Goal: Navigation & Orientation: Understand site structure

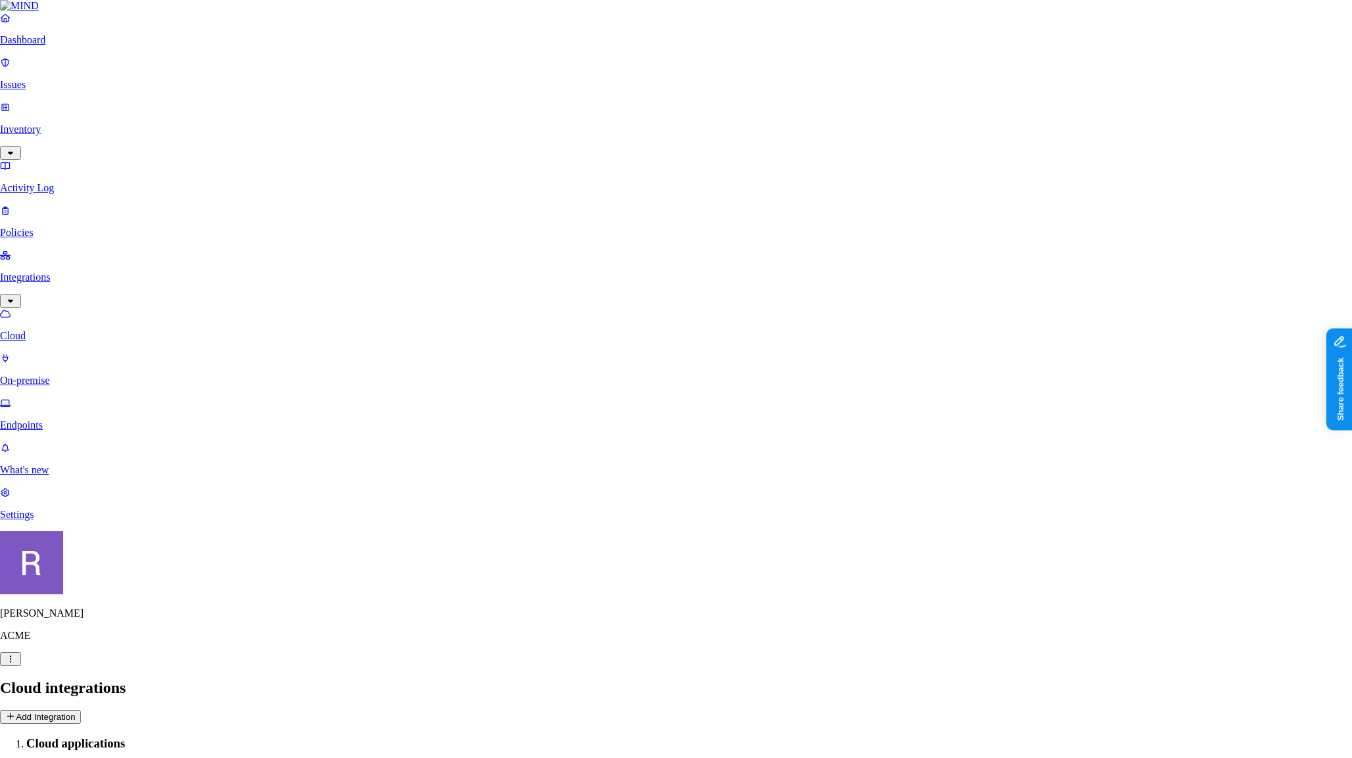
scroll to position [297, 0]
click at [122, 739] on html "Dashboard Issues Inventory Activity Log Policies Integrations Cloud On-premise …" at bounding box center [676, 759] width 1352 height 1519
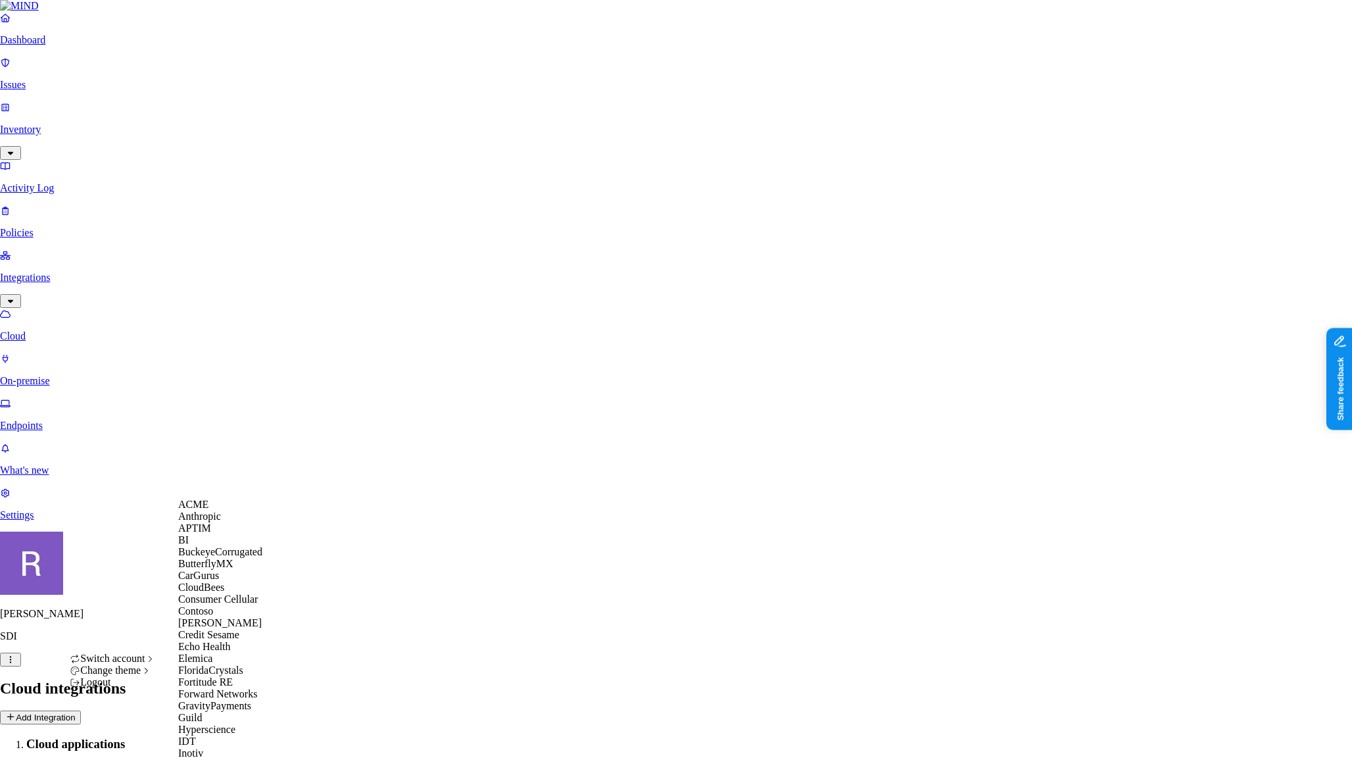
scroll to position [251, 0]
click at [210, 700] on span "GravityPayments" at bounding box center [214, 705] width 73 height 11
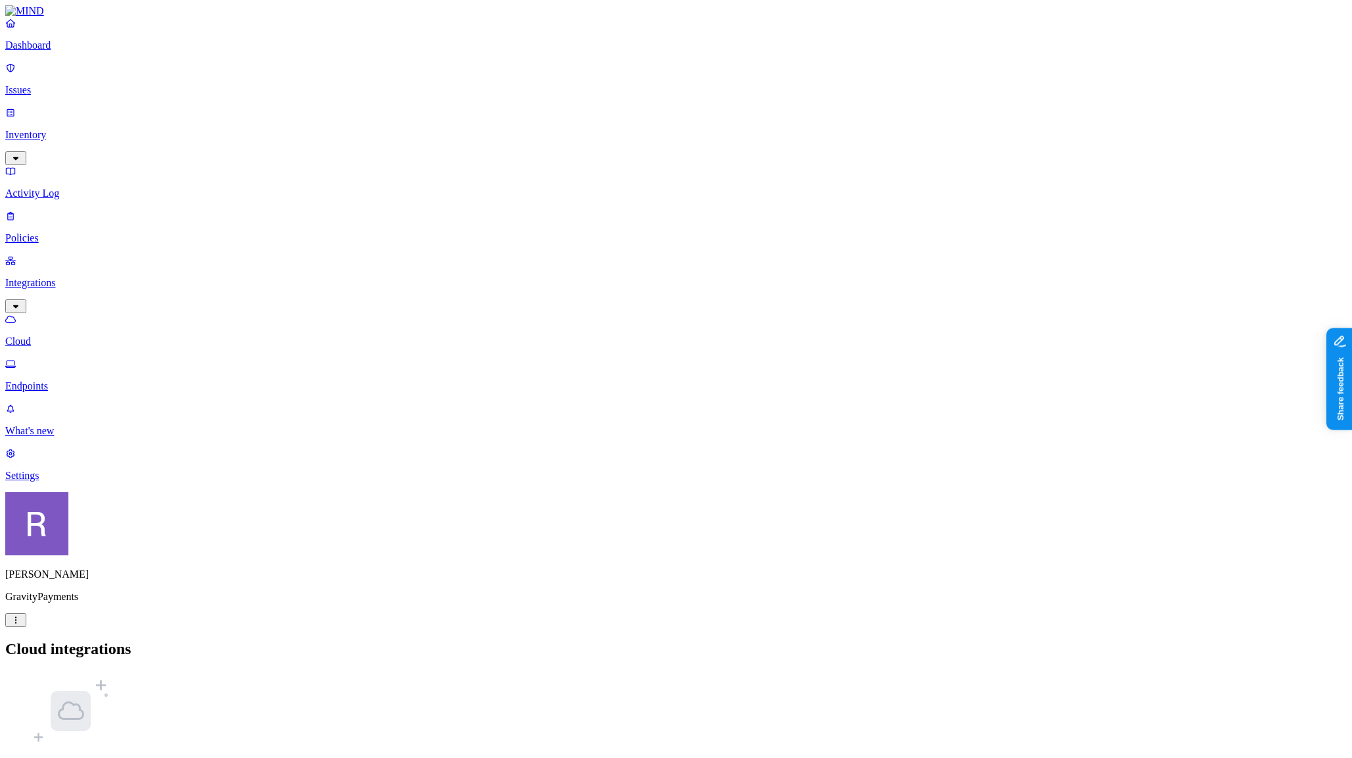
click at [51, 51] on p "Dashboard" at bounding box center [676, 45] width 1342 height 12
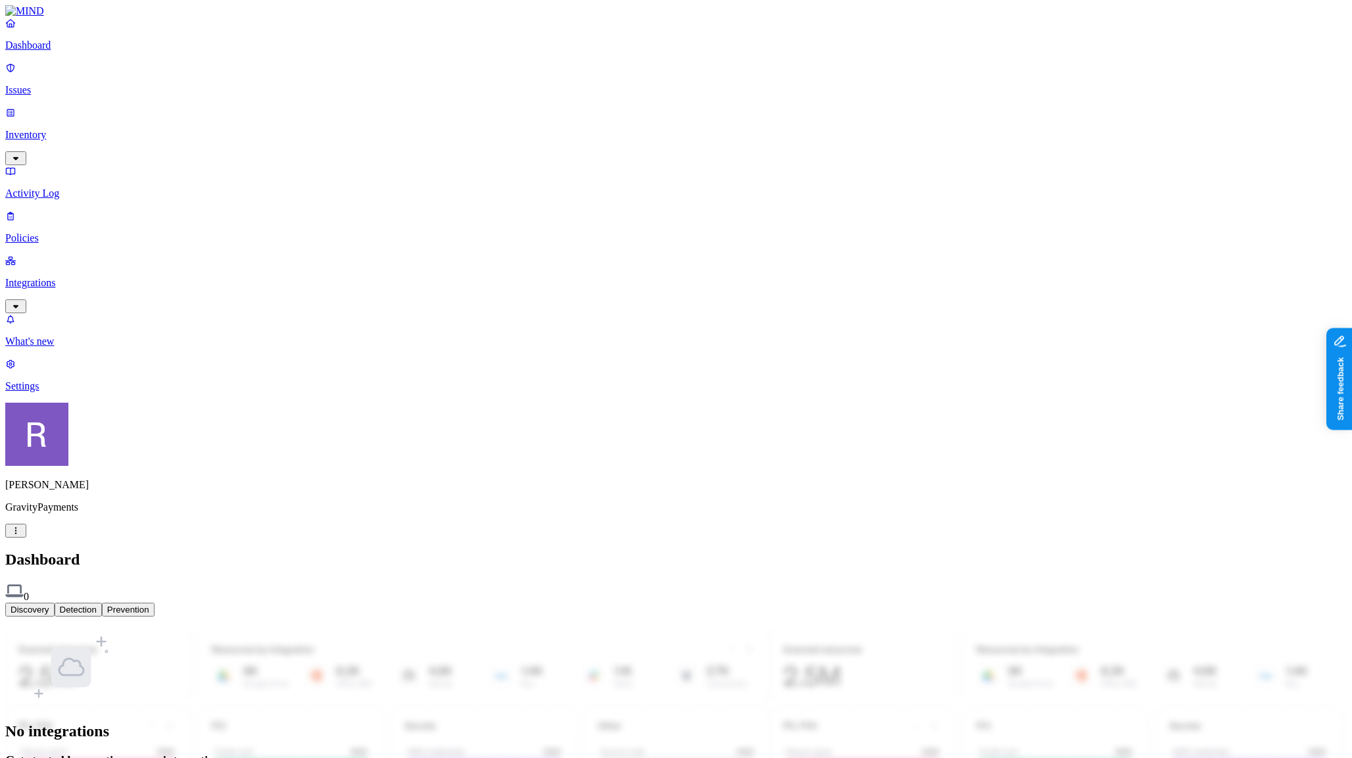
click at [89, 392] on link "Settings" at bounding box center [676, 375] width 1342 height 34
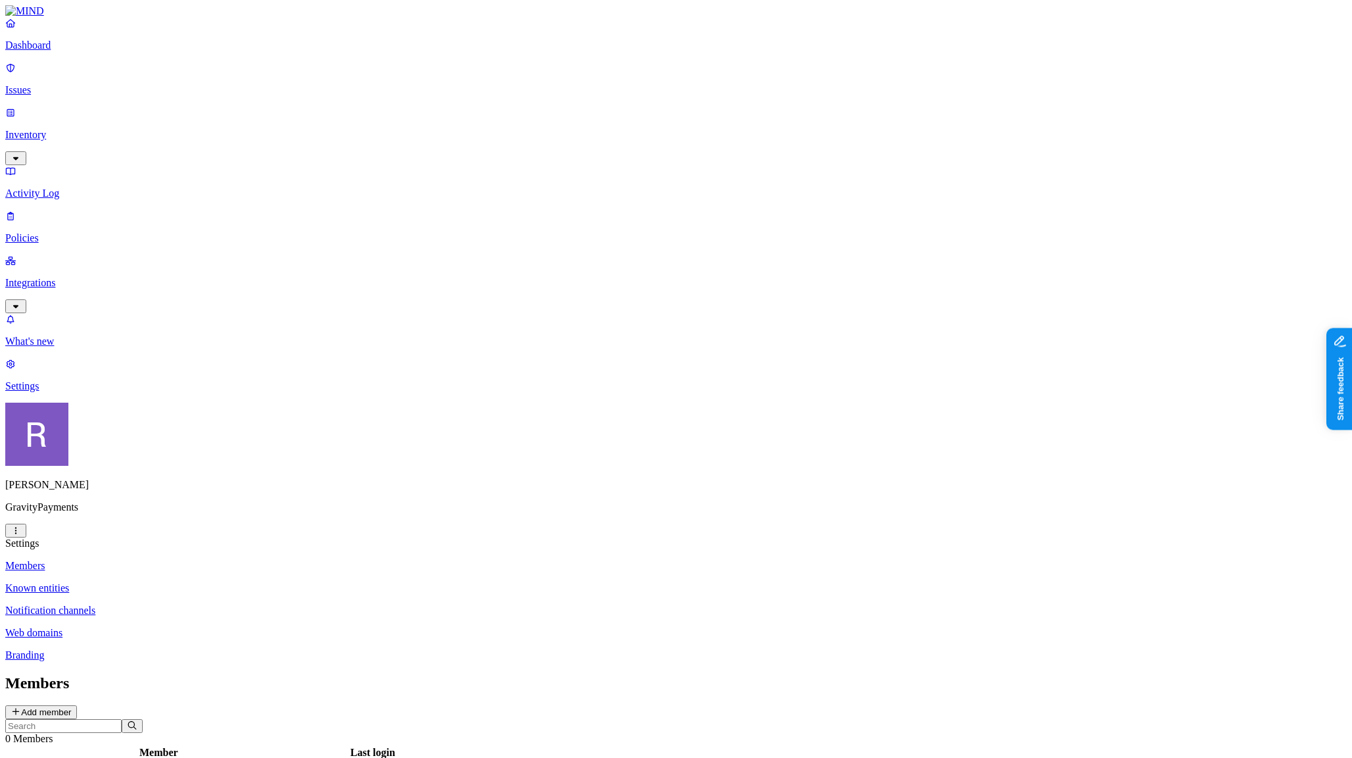
click at [126, 735] on html "Dashboard Issues Inventory Activity Log Policies Integrations What's new 1 Sett…" at bounding box center [676, 454] width 1352 height 908
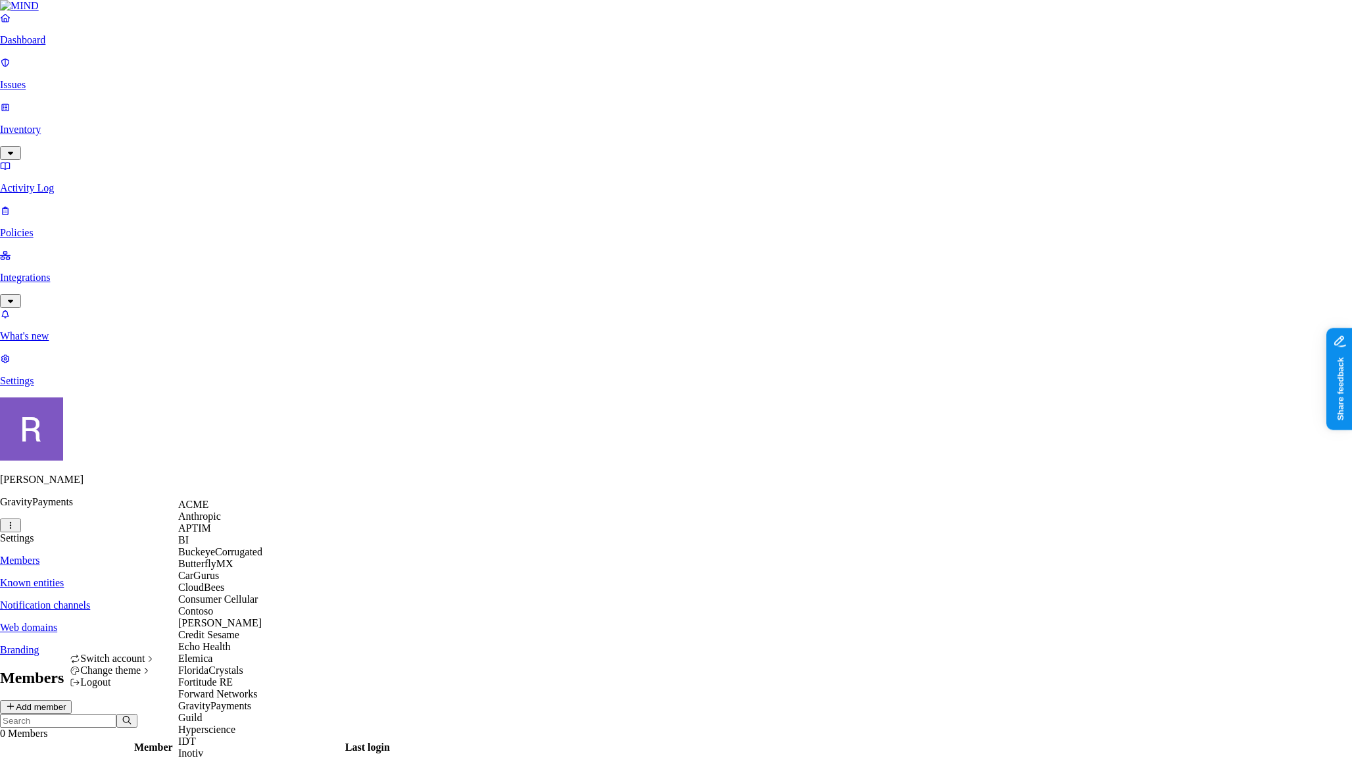
click at [193, 533] on span "APTIM" at bounding box center [194, 527] width 33 height 11
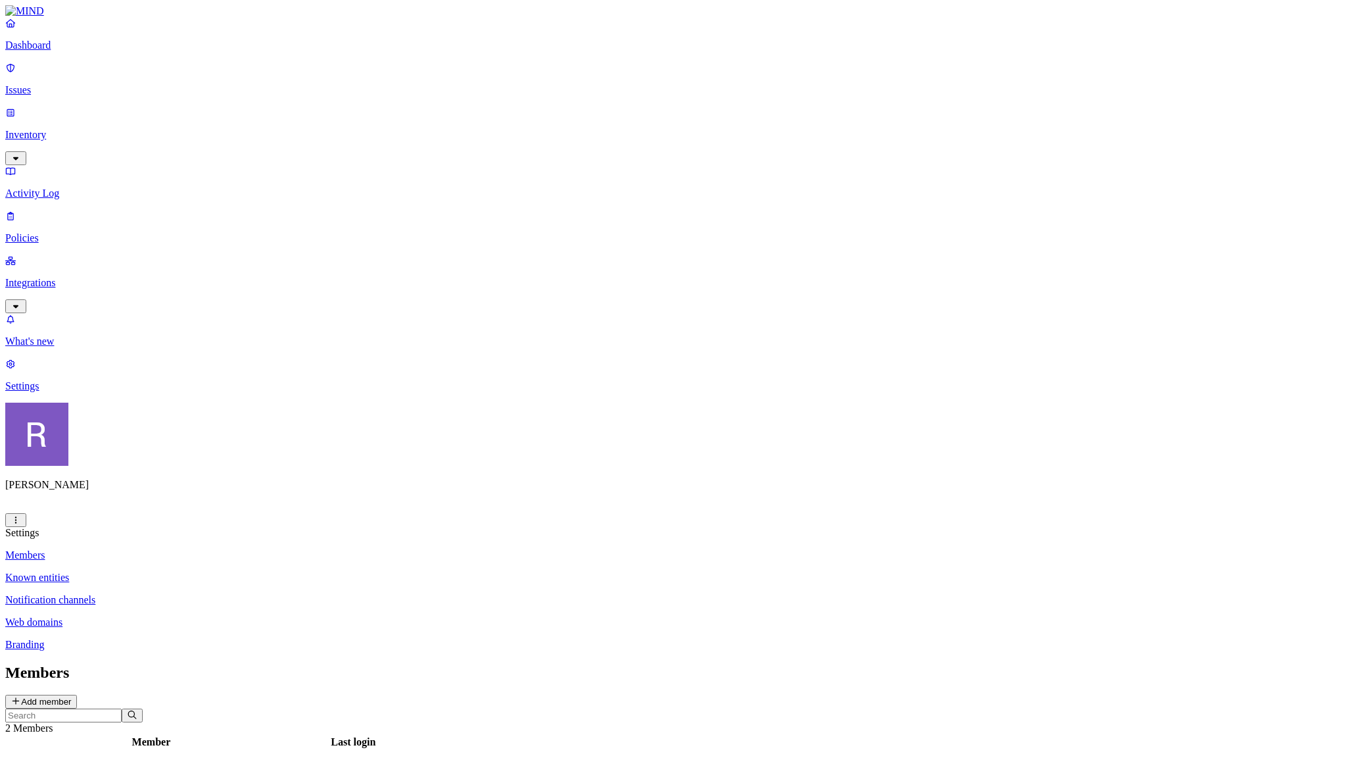
click at [49, 277] on p "Integrations" at bounding box center [676, 283] width 1342 height 12
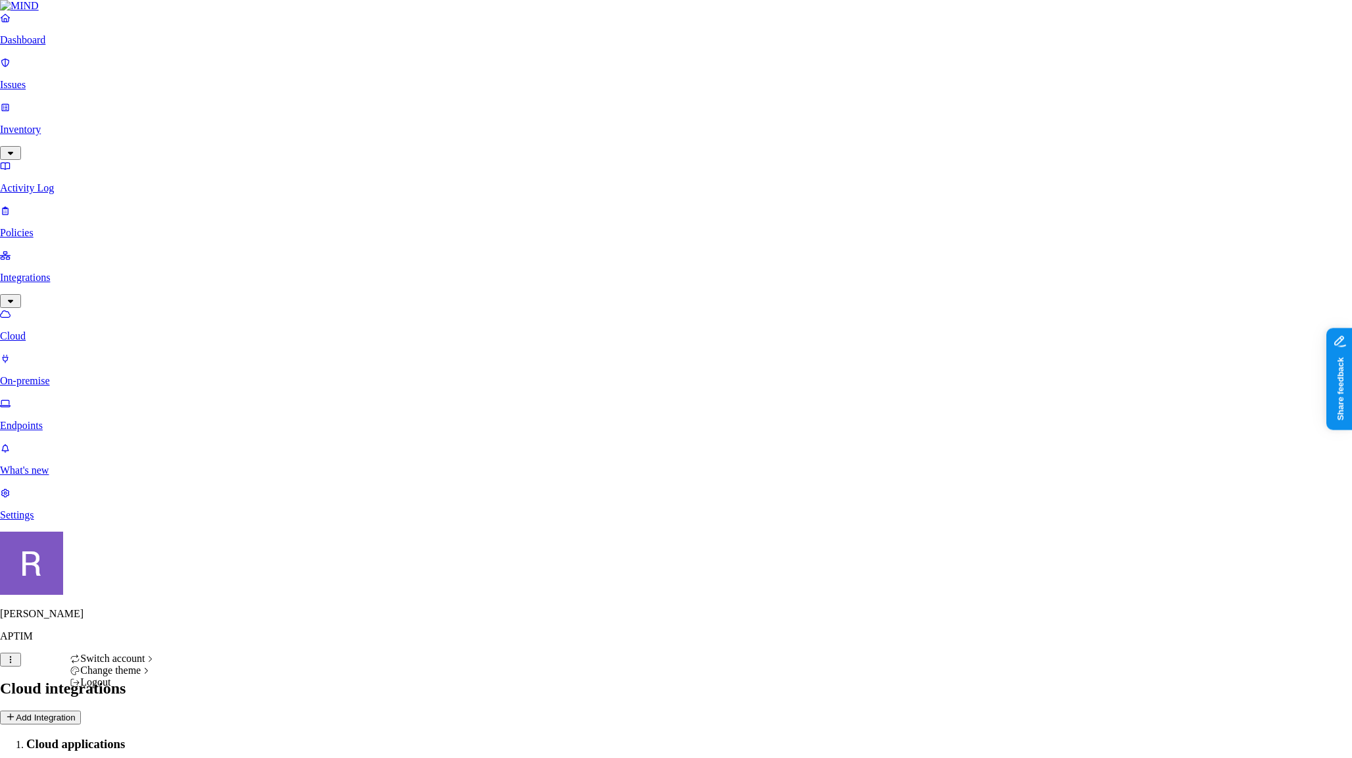
click at [124, 739] on html "Dashboard Issues Inventory Activity Log Policies Integrations Cloud On-premise …" at bounding box center [676, 482] width 1352 height 964
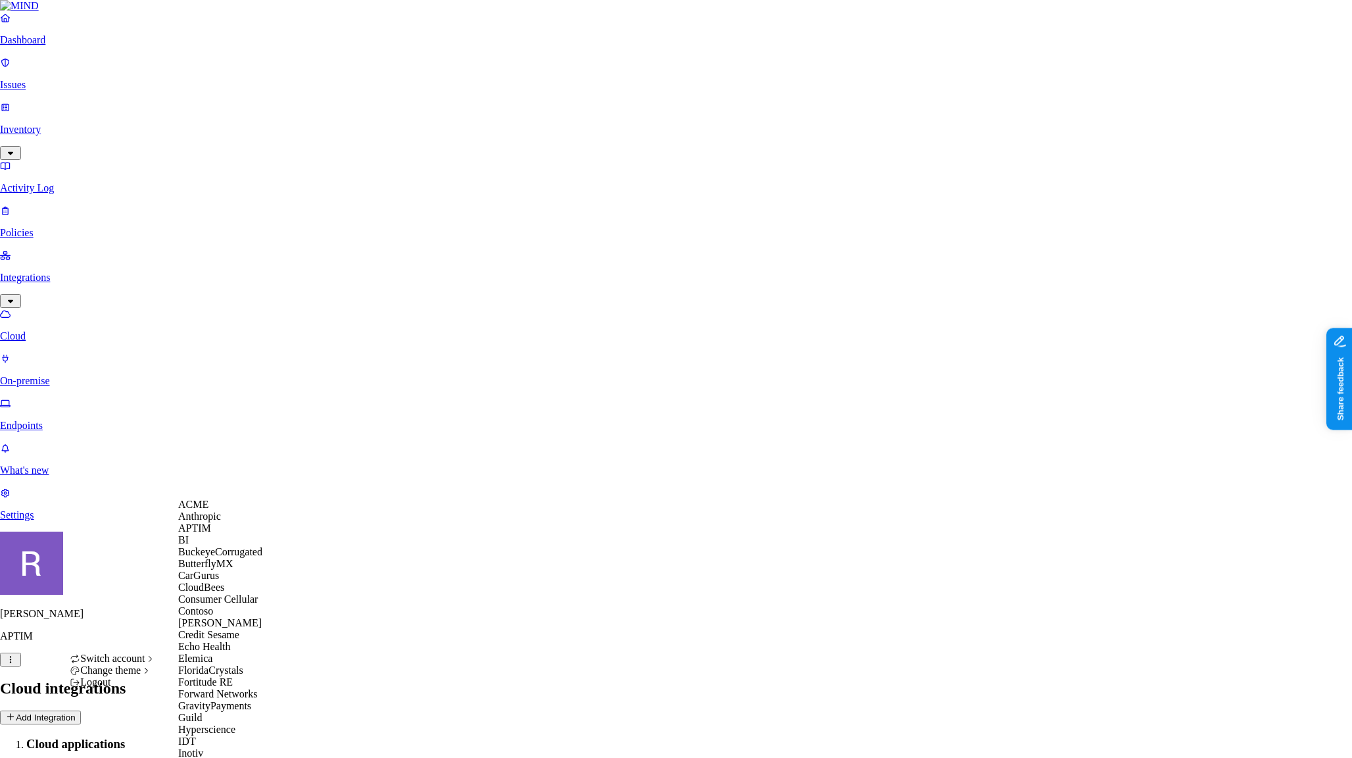
scroll to position [232, 0]
click at [226, 688] on span "Forward Networks" at bounding box center [217, 693] width 79 height 11
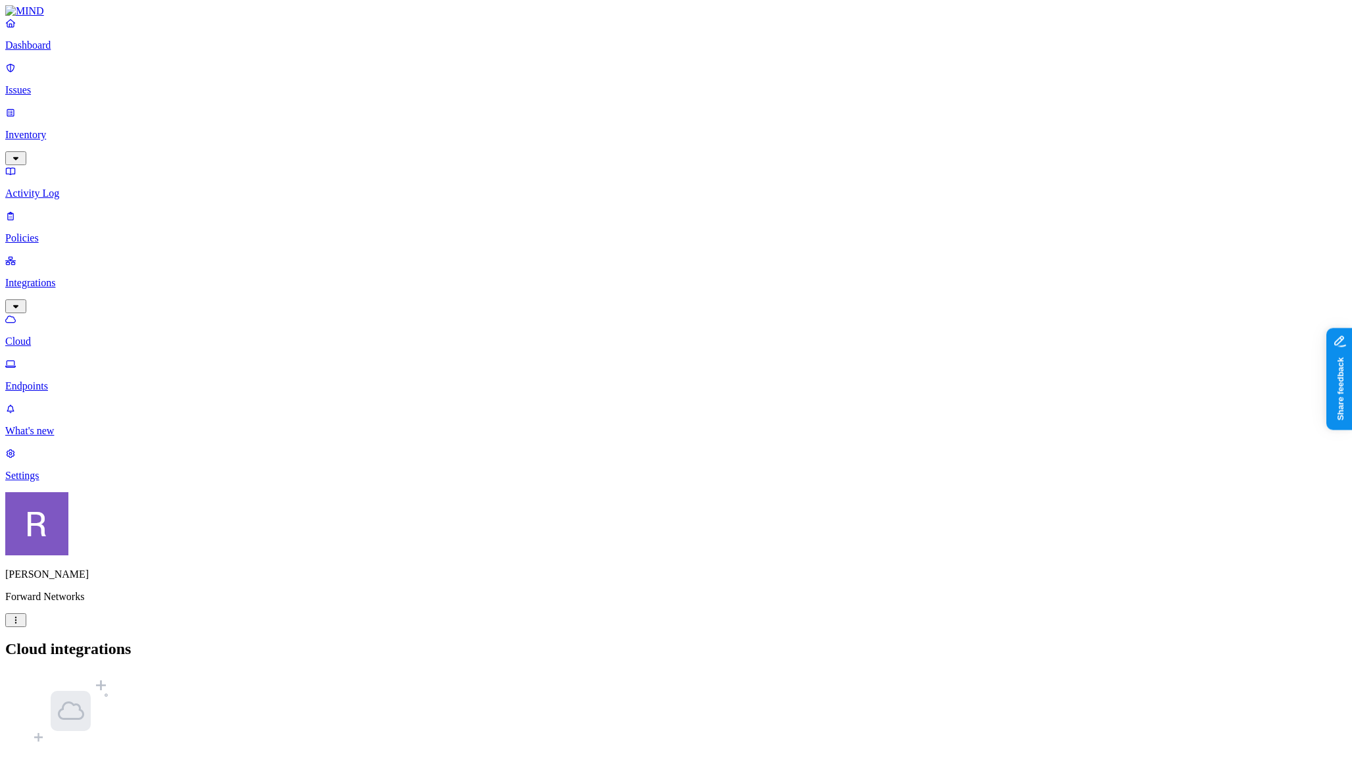
click at [74, 380] on p "Endpoints" at bounding box center [676, 386] width 1342 height 12
click at [75, 313] on link "Cloud" at bounding box center [676, 330] width 1342 height 34
click at [61, 51] on p "Dashboard" at bounding box center [676, 45] width 1342 height 12
